Goal: Task Accomplishment & Management: Use online tool/utility

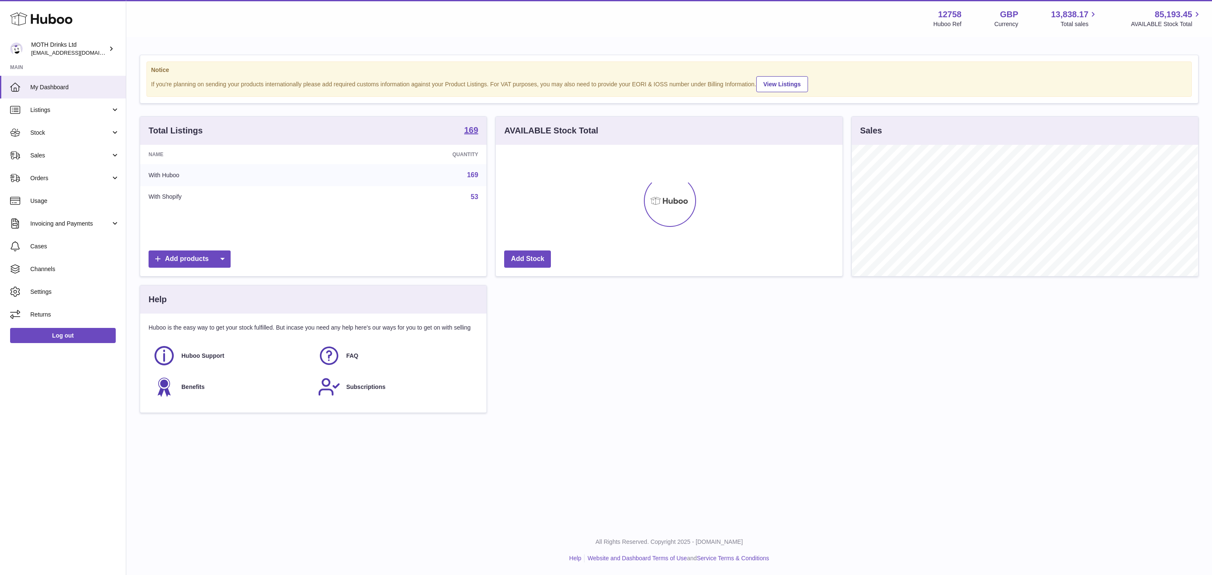
scroll to position [131, 346]
click at [101, 172] on link "Orders" at bounding box center [63, 178] width 126 height 23
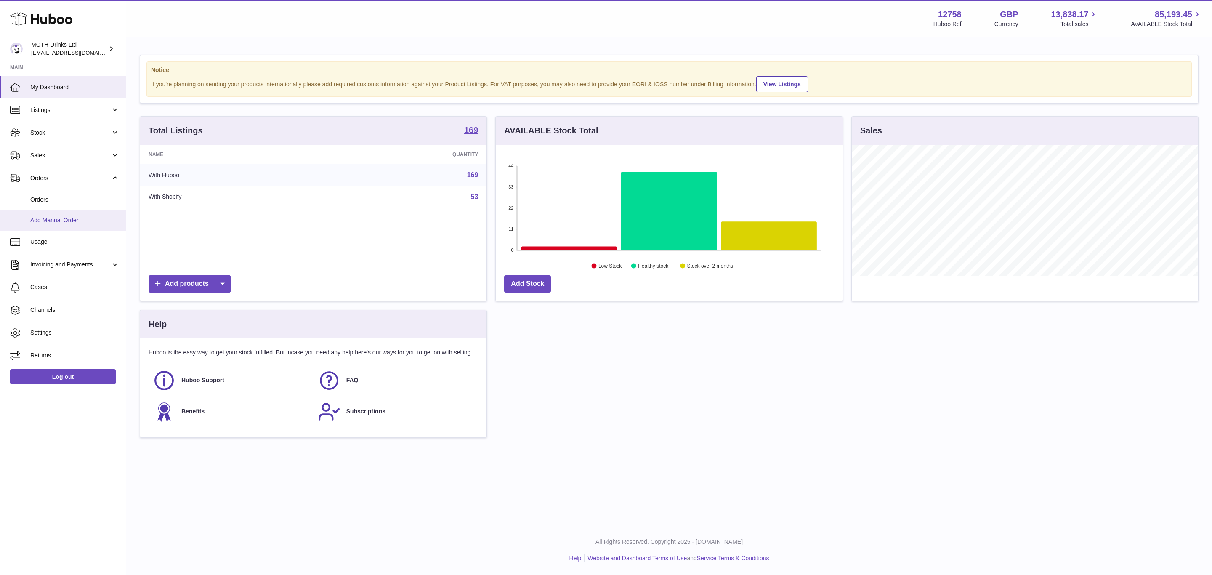
click at [82, 218] on span "Add Manual Order" at bounding box center [74, 220] width 89 height 8
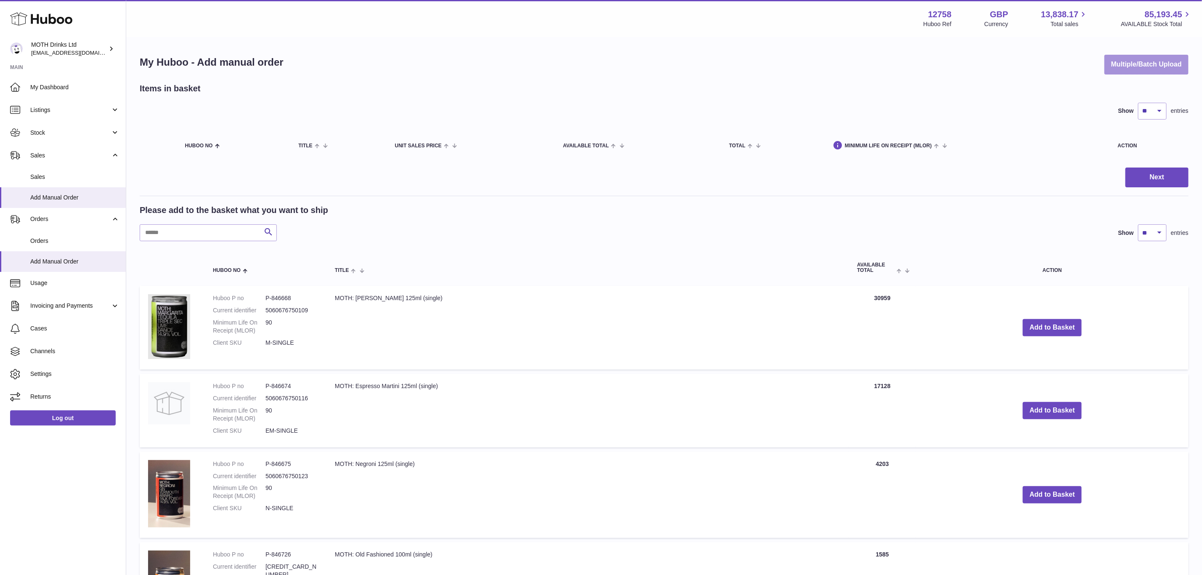
click at [1133, 66] on button "Multiple/Batch Upload" at bounding box center [1146, 65] width 84 height 20
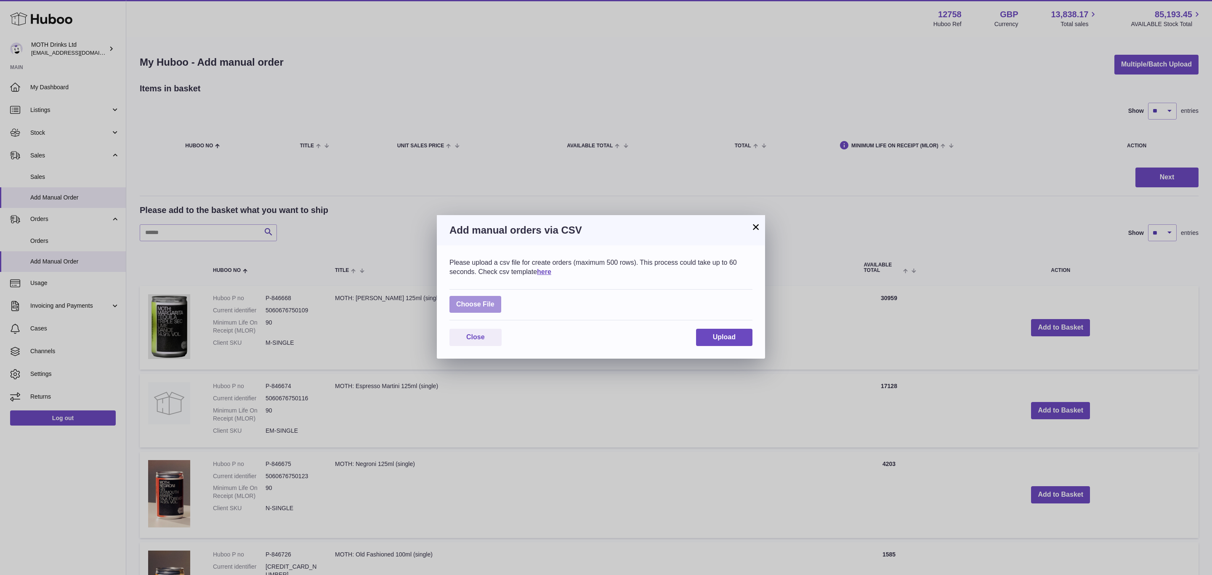
click at [488, 304] on label at bounding box center [475, 304] width 52 height 17
click at [494, 300] on input "file" at bounding box center [494, 300] width 0 height 0
type input "**********"
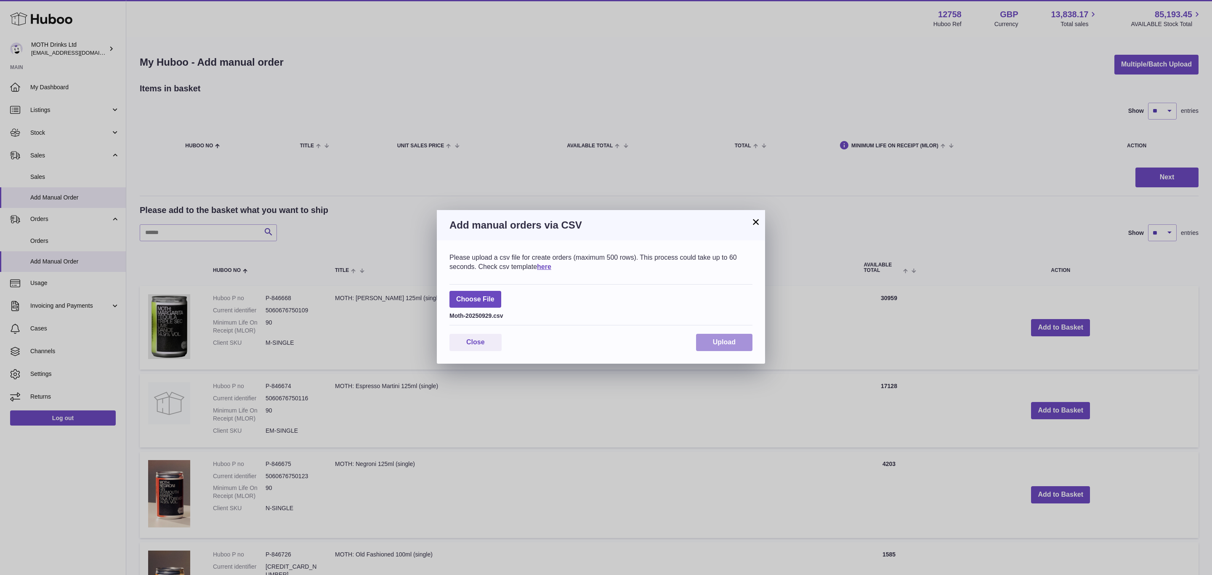
click at [736, 346] on button "Upload" at bounding box center [724, 342] width 56 height 17
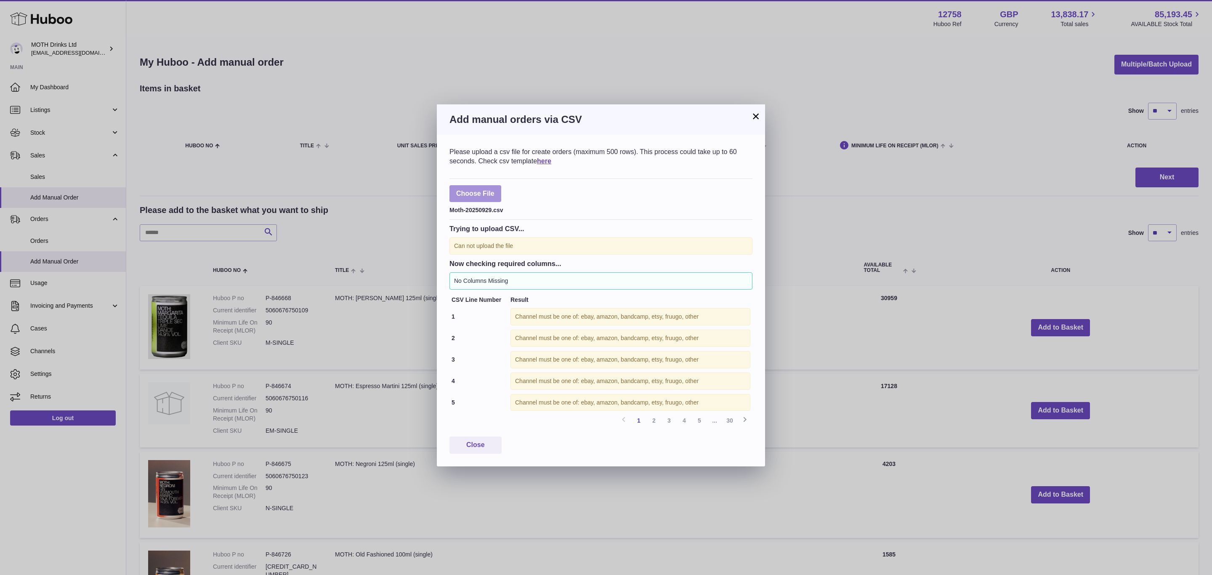
click at [481, 196] on label at bounding box center [475, 193] width 52 height 17
click at [494, 190] on input "file" at bounding box center [494, 189] width 0 height 0
type input "**********"
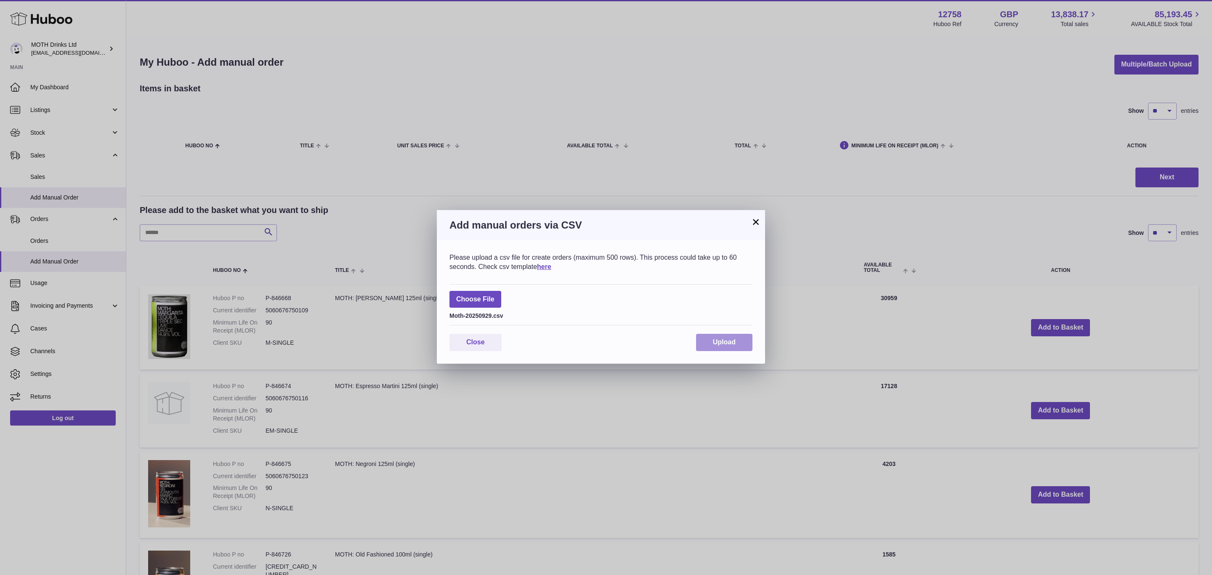
drag, startPoint x: 743, startPoint y: 332, endPoint x: 741, endPoint y: 336, distance: 4.4
click at [742, 333] on div "Please upload a csv file for create orders (maximum 500 rows). This process cou…" at bounding box center [601, 301] width 328 height 123
click at [741, 337] on button "Upload" at bounding box center [724, 342] width 56 height 17
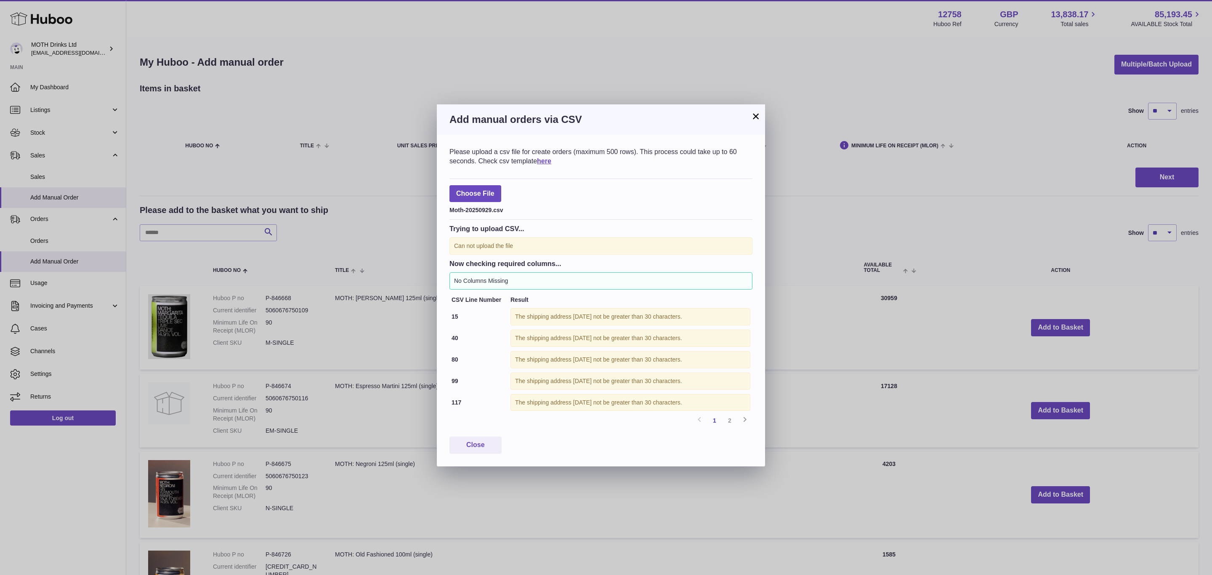
click at [724, 427] on link "2" at bounding box center [729, 420] width 15 height 15
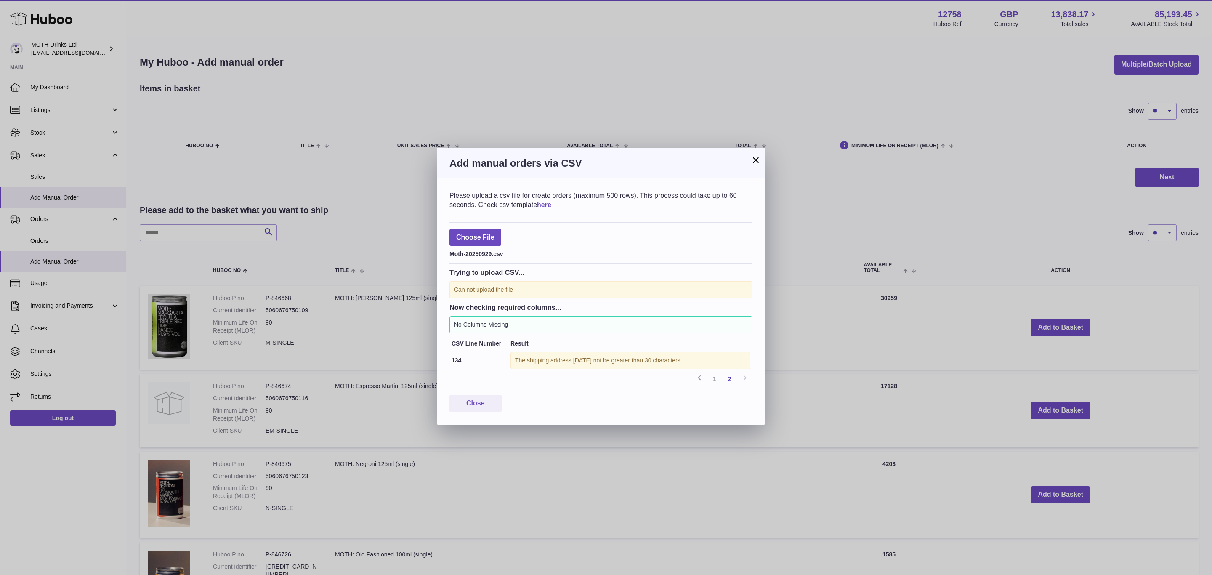
click at [752, 159] on button "×" at bounding box center [756, 160] width 10 height 10
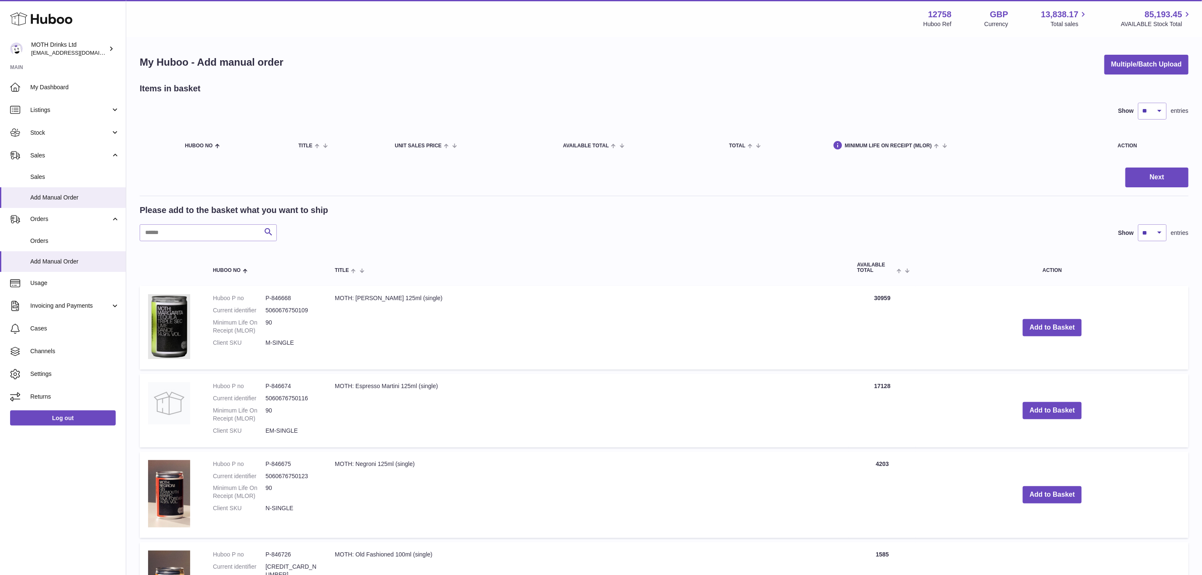
click at [1180, 64] on button "Multiple/Batch Upload" at bounding box center [1146, 65] width 84 height 20
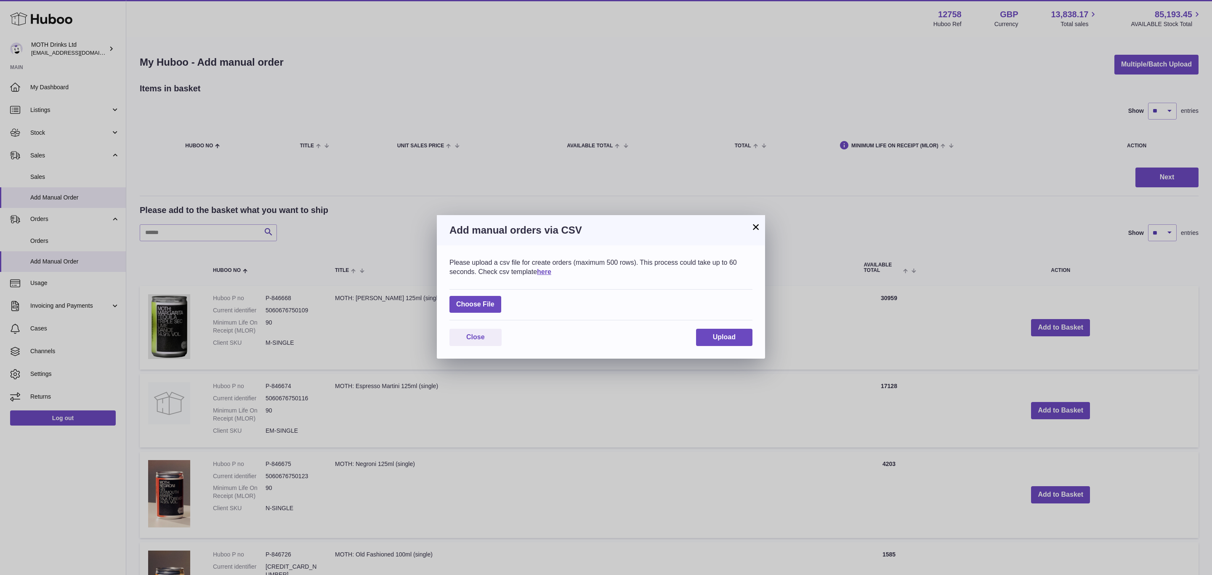
click at [467, 313] on div "Choose File" at bounding box center [600, 305] width 303 height 32
click at [467, 307] on label at bounding box center [475, 304] width 52 height 17
click at [494, 300] on input "file" at bounding box center [494, 300] width 0 height 0
type input "**********"
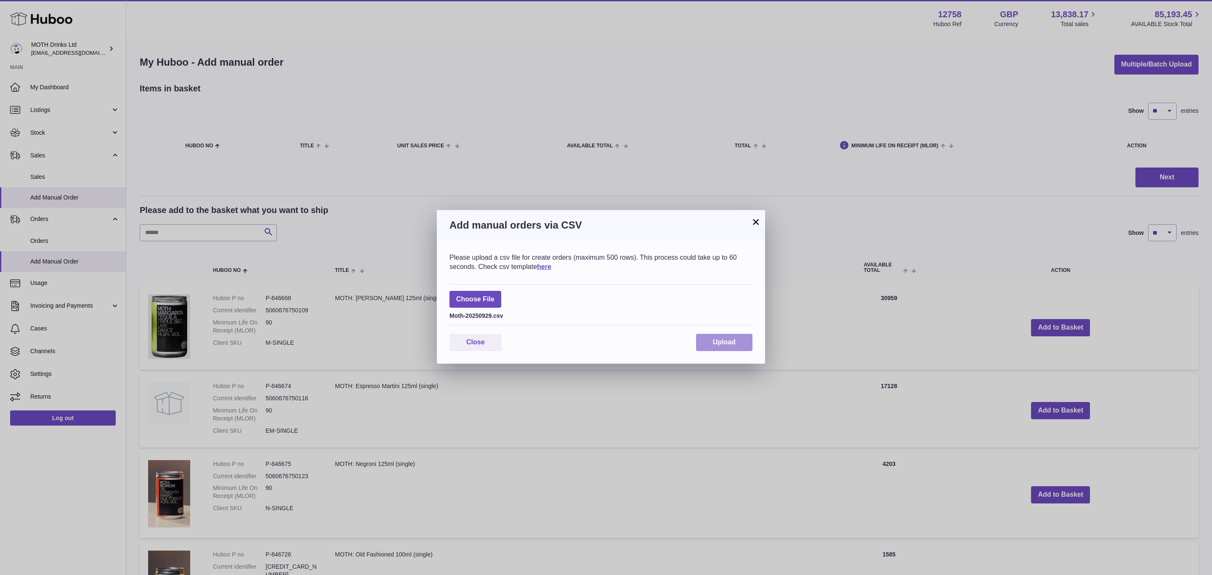
click at [734, 343] on span "Upload" at bounding box center [724, 341] width 23 height 7
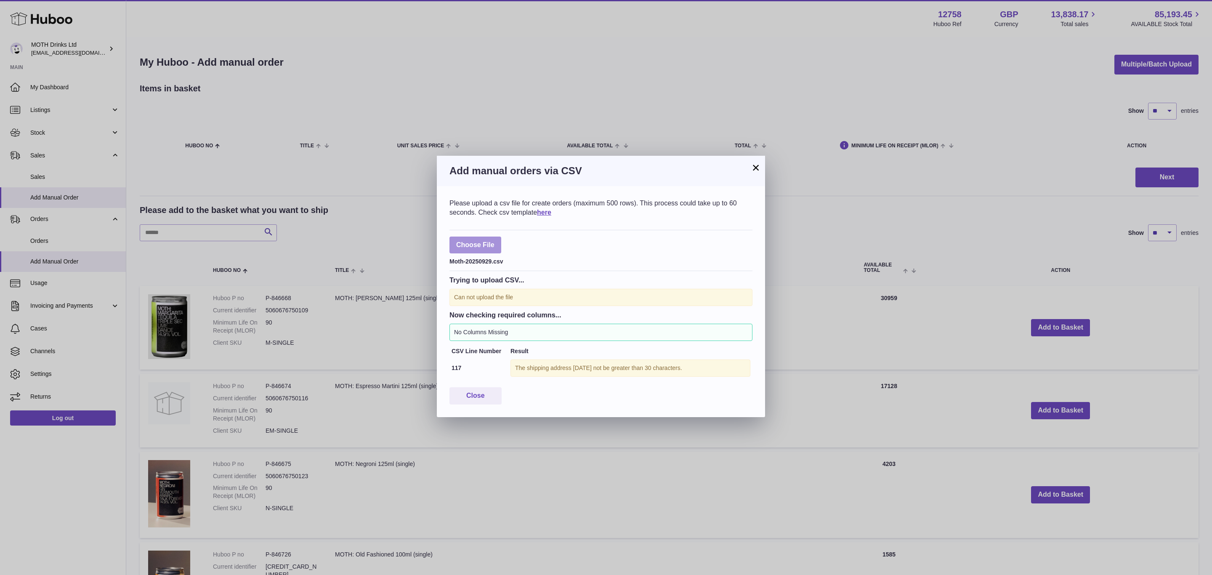
click at [494, 247] on label at bounding box center [475, 244] width 52 height 17
click at [494, 241] on input "file" at bounding box center [494, 241] width 0 height 0
type input "**********"
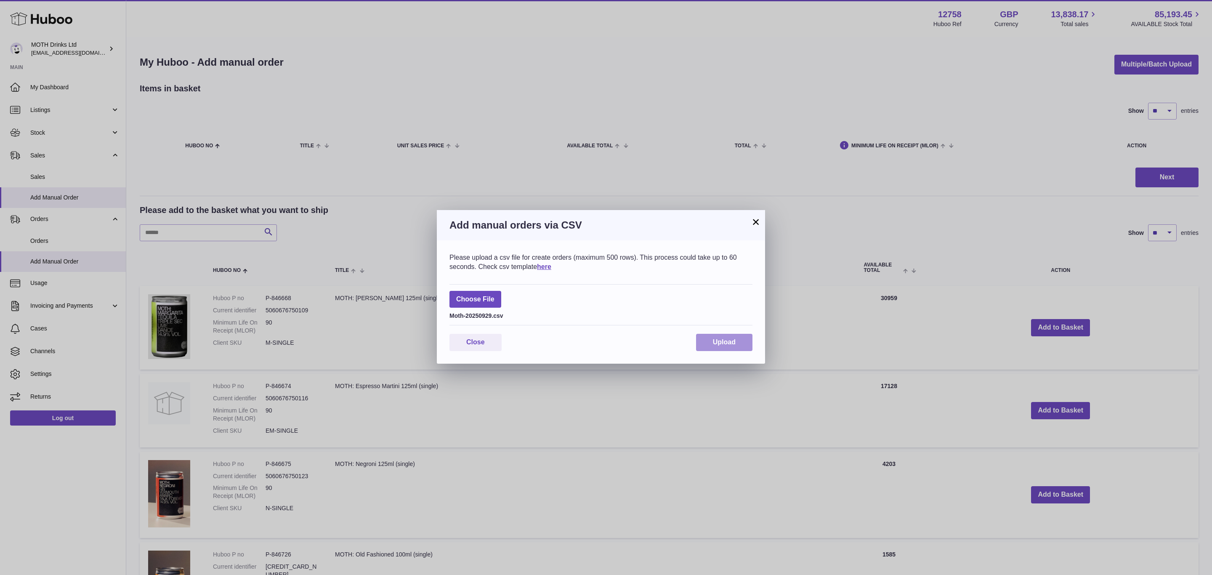
click at [747, 343] on button "Upload" at bounding box center [724, 342] width 56 height 17
